Goal: Transaction & Acquisition: Download file/media

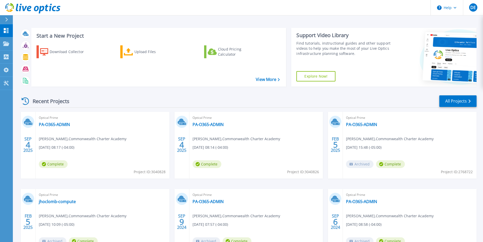
drag, startPoint x: 408, startPoint y: 35, endPoint x: 330, endPoint y: 74, distance: 87.0
click at [408, 35] on div at bounding box center [435, 57] width 83 height 59
click at [88, 147] on div "Optical Prime PA-O365-ADMIN Deacon Eisenhart , Commonwealth Charter Academy 09/…" at bounding box center [103, 145] width 134 height 67
click at [66, 124] on link "PA-O365-ADMIN" at bounding box center [54, 124] width 31 height 5
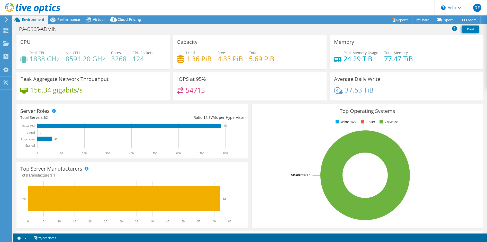
select select "USD"
click at [123, 19] on span "Cloud Pricing" at bounding box center [129, 19] width 23 height 5
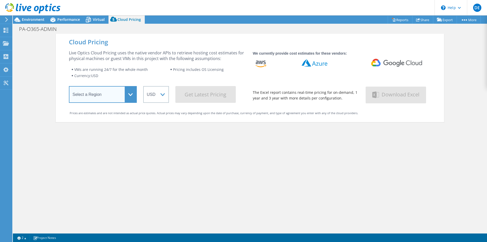
click at [120, 100] on select "Select a Region Asia Pacific (Hong Kong) Asia Pacific (Mumbai) Asia Pacific (Se…" at bounding box center [103, 94] width 68 height 17
select select "USEast"
click at [69, 87] on select "Select a Region Asia Pacific (Hong Kong) Asia Pacific (Mumbai) Asia Pacific (Se…" at bounding box center [103, 94] width 68 height 17
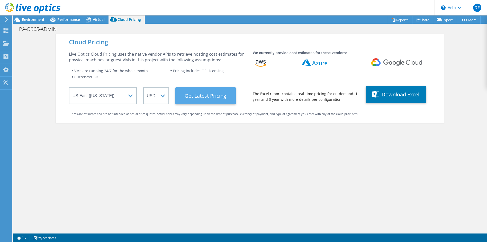
click at [190, 99] on Latest "Get Latest Pricing" at bounding box center [205, 95] width 60 height 17
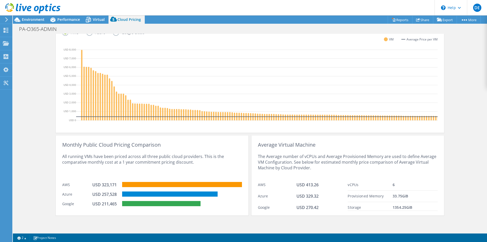
scroll to position [47, 0]
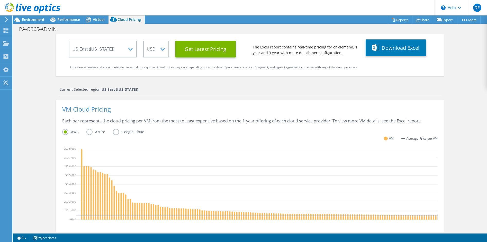
click at [88, 130] on label "Azure" at bounding box center [99, 132] width 26 height 6
click at [0, 0] on input "Azure" at bounding box center [0, 0] width 0 height 0
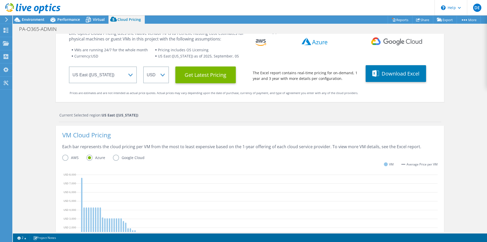
scroll to position [0, 0]
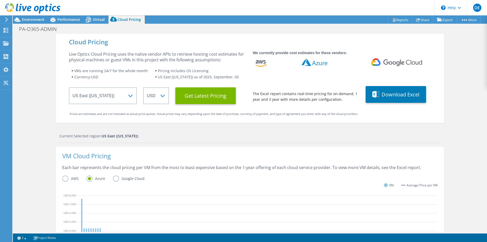
click at [116, 179] on label "Google Cloud" at bounding box center [132, 178] width 39 height 6
click at [0, 0] on input "Google Cloud" at bounding box center [0, 0] width 0 height 0
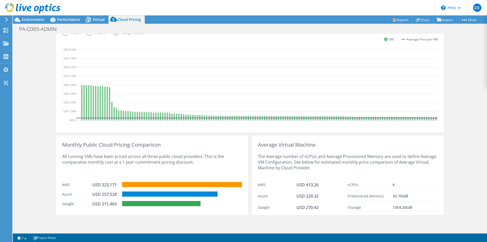
scroll to position [98, 0]
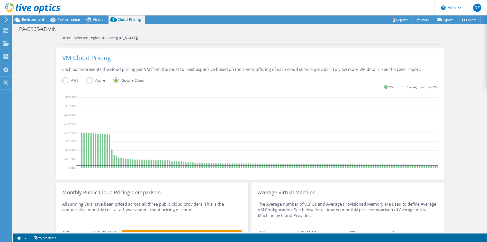
click at [65, 82] on label "AWS" at bounding box center [74, 80] width 24 height 6
click at [0, 0] on input "AWS" at bounding box center [0, 0] width 0 height 0
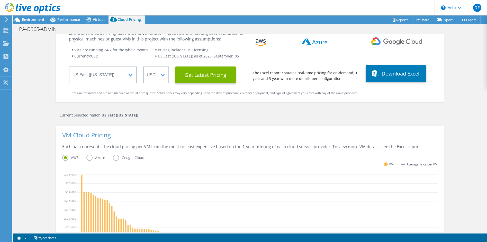
scroll to position [0, 0]
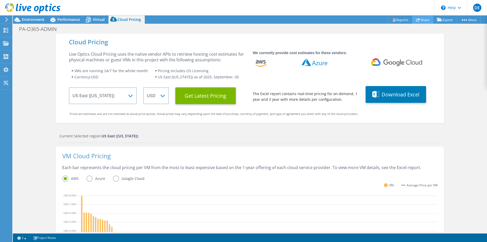
click at [421, 21] on link "Share" at bounding box center [422, 20] width 21 height 8
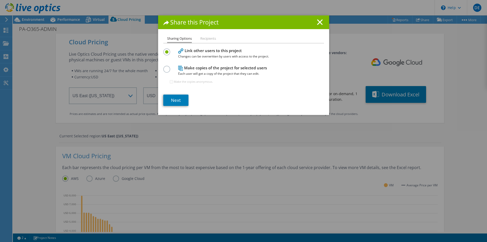
click at [166, 67] on label at bounding box center [167, 66] width 9 height 1
click at [0, 0] on input "radio" at bounding box center [0, 0] width 0 height 0
click at [170, 82] on input "Make the copies anonymous." at bounding box center [171, 81] width 3 height 3
checkbox input "false"
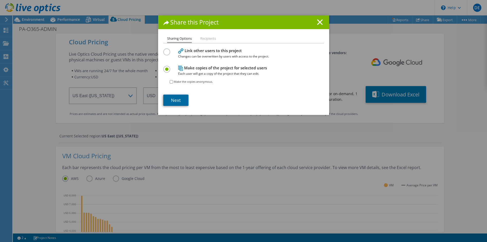
click at [174, 102] on link "Next" at bounding box center [175, 99] width 25 height 11
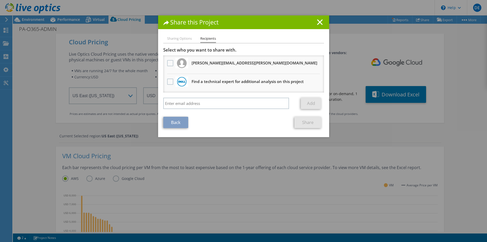
click at [173, 119] on link "Back" at bounding box center [175, 122] width 25 height 11
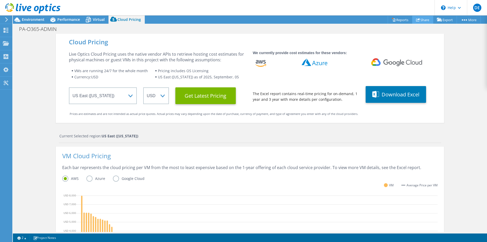
click at [424, 20] on link "Share" at bounding box center [422, 20] width 21 height 8
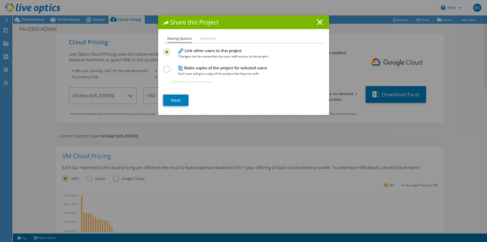
click at [210, 40] on li "Recipients" at bounding box center [208, 38] width 16 height 6
click at [165, 67] on label at bounding box center [167, 66] width 9 height 1
click at [0, 0] on input "radio" at bounding box center [0, 0] width 0 height 0
click at [175, 99] on link "Next" at bounding box center [175, 99] width 25 height 11
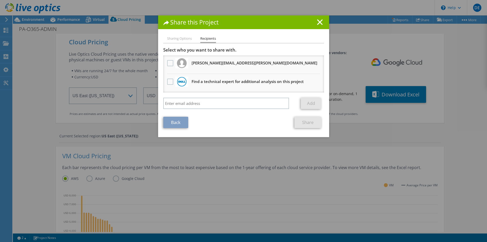
click at [321, 22] on h1 "Share this Project" at bounding box center [243, 22] width 161 height 6
click at [318, 21] on icon at bounding box center [320, 22] width 6 height 6
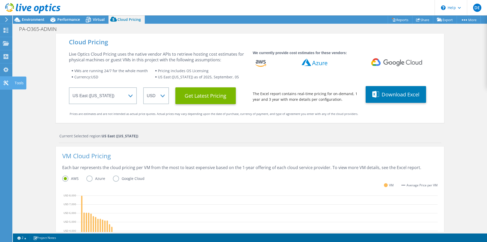
click at [6, 83] on use at bounding box center [5, 82] width 5 height 5
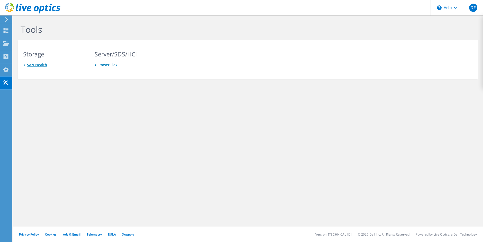
click at [38, 64] on link "SAN Health" at bounding box center [37, 64] width 20 height 5
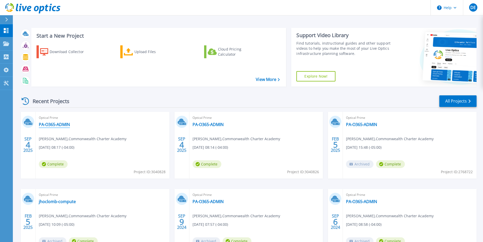
click at [45, 126] on link "PA-O365-ADMIN" at bounding box center [54, 124] width 31 height 5
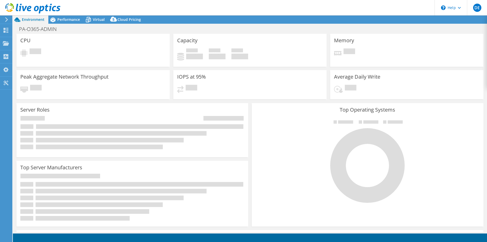
select select "USD"
select select "USEast"
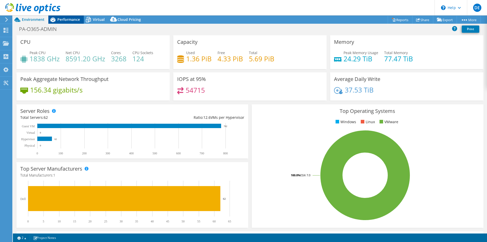
click at [68, 18] on span "Performance" at bounding box center [68, 19] width 23 height 5
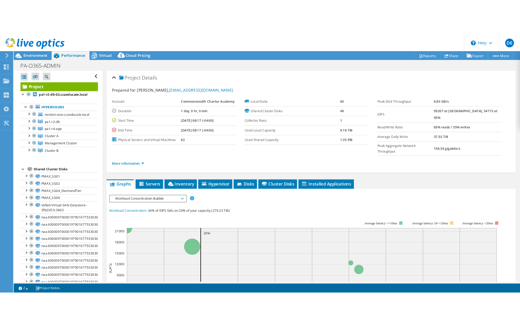
scroll to position [103, 0]
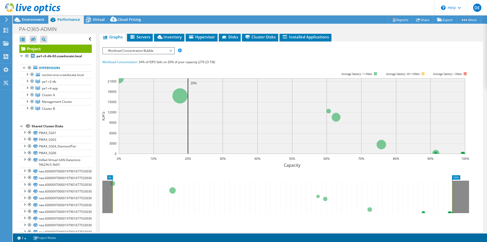
click at [382, 9] on header "DE End User [PERSON_NAME] [EMAIL_ADDRESS][DOMAIN_NAME] [GEOGRAPHIC_DATA] My Pro…" at bounding box center [243, 7] width 487 height 15
click at [393, 20] on link "Reports" at bounding box center [400, 20] width 25 height 8
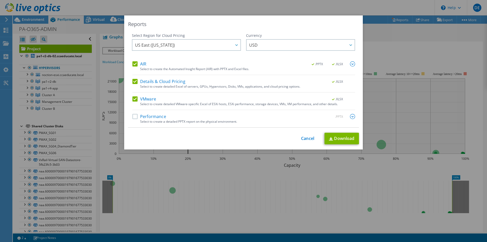
click at [135, 117] on label "Performance" at bounding box center [149, 116] width 34 height 5
click at [0, 0] on input "Performance" at bounding box center [0, 0] width 0 height 0
click at [346, 138] on link "Download" at bounding box center [342, 138] width 34 height 12
click at [309, 138] on link "Cancel" at bounding box center [307, 138] width 13 height 5
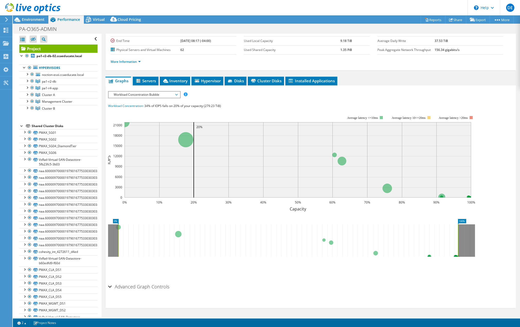
scroll to position [49, 0]
